Goal: Information Seeking & Learning: Answer question/provide support

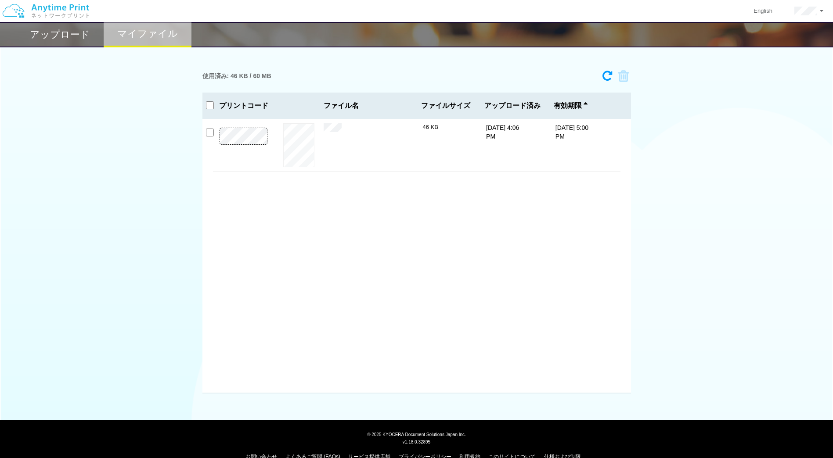
click at [82, 43] on div "アップロード" at bounding box center [60, 34] width 88 height 25
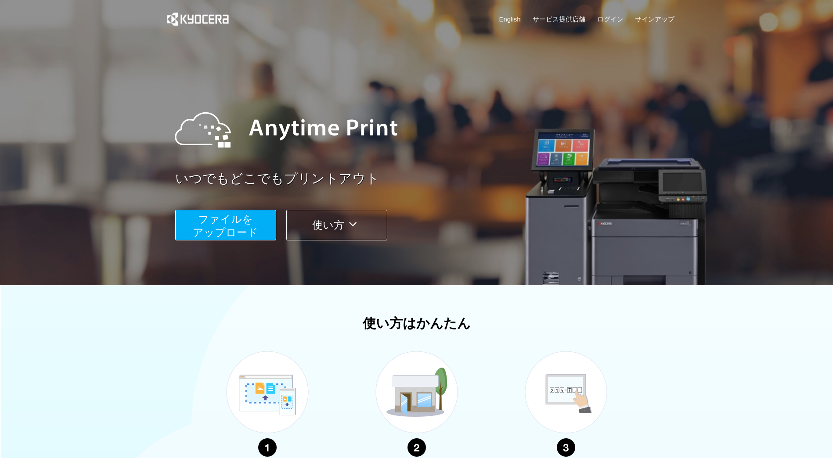
scroll to position [166, 0]
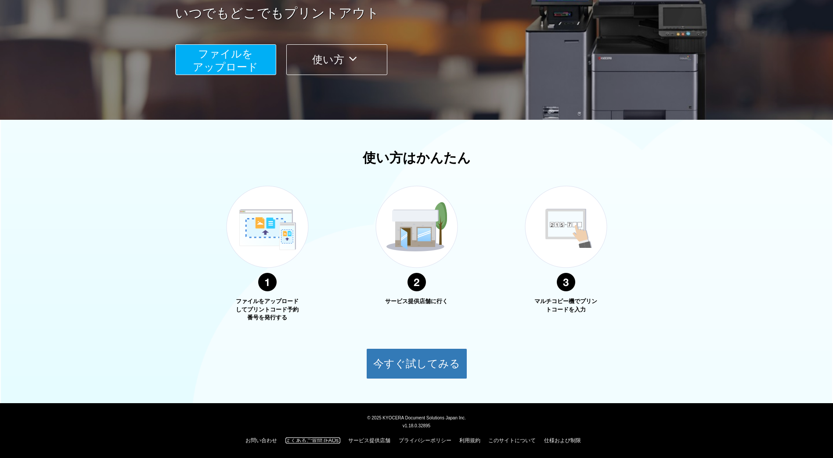
click at [320, 440] on link "よくあるご質問 (FAQs)" at bounding box center [312, 441] width 55 height 6
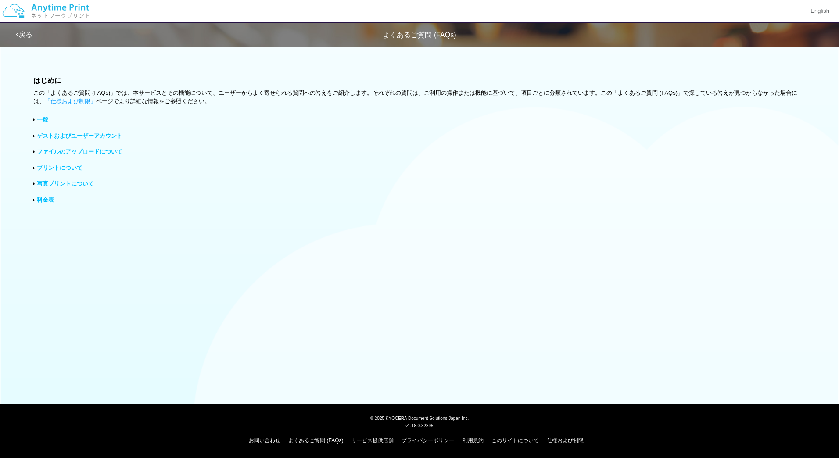
click at [43, 198] on link "料金表" at bounding box center [45, 200] width 17 height 7
click at [50, 183] on link "写真プリントについて" at bounding box center [65, 183] width 57 height 7
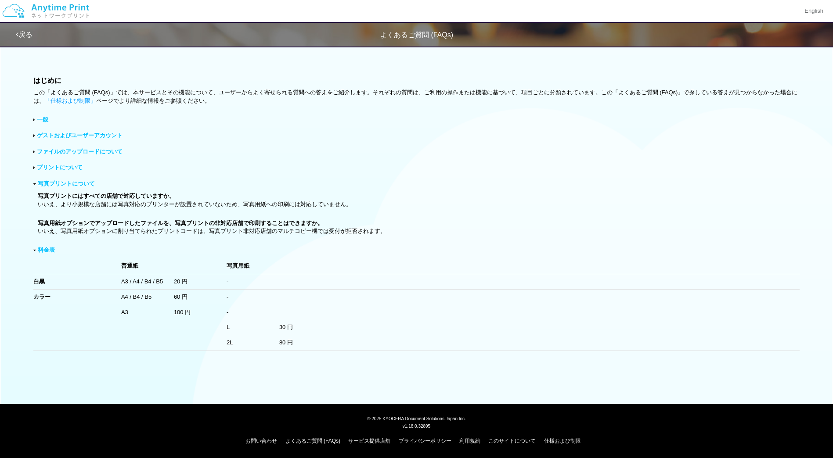
click at [55, 169] on link "プリントについて" at bounding box center [60, 167] width 46 height 7
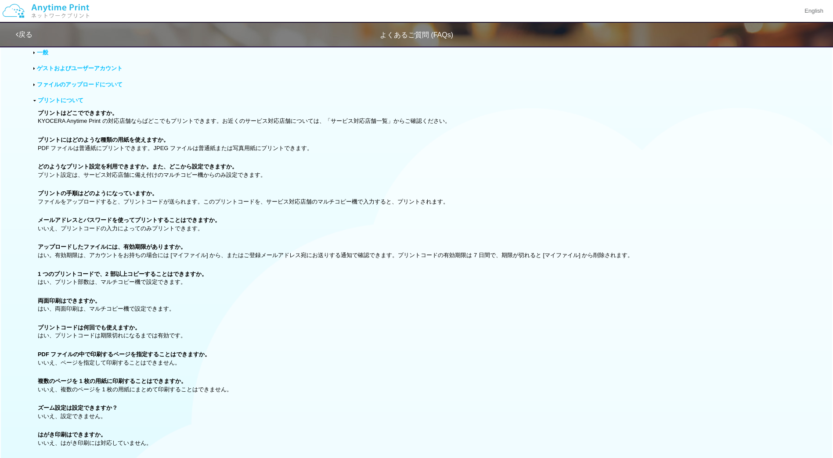
scroll to position [55, 0]
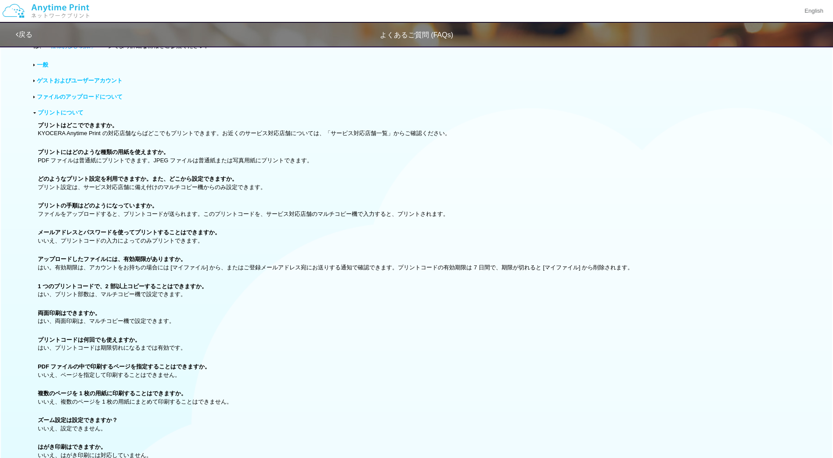
click at [83, 91] on div "はじめに この「よくあるご質問 (FAQs)」では、本サービスとその機能について、ユーザーからよく寄せられる質問への答えをご紹介します。それぞれの質問は、ご利…" at bounding box center [416, 335] width 833 height 699
click at [78, 80] on link "ゲストおよびユーザーアカウント" at bounding box center [80, 80] width 86 height 7
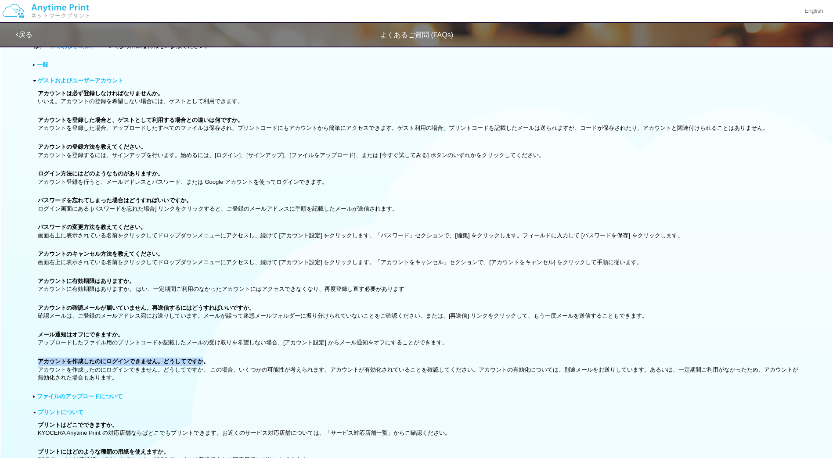
drag, startPoint x: 33, startPoint y: 364, endPoint x: 202, endPoint y: 361, distance: 169.5
click at [202, 361] on div "アカウントを作成したのにログインできません。どうしてですか。 アカウントを作成したのにログインできません。どうしてですか。 この場合、いくつかの可能性が考えら…" at bounding box center [416, 370] width 766 height 25
drag, startPoint x: 202, startPoint y: 361, endPoint x: 38, endPoint y: 371, distance: 164.5
click at [38, 371] on p "アカウントを作成したのにログインできません。どうしてですか。 アカウントを作成したのにログインできません。どうしてですか。 この場合、いくつかの可能性が考えら…" at bounding box center [419, 370] width 762 height 25
